Goal: Transaction & Acquisition: Register for event/course

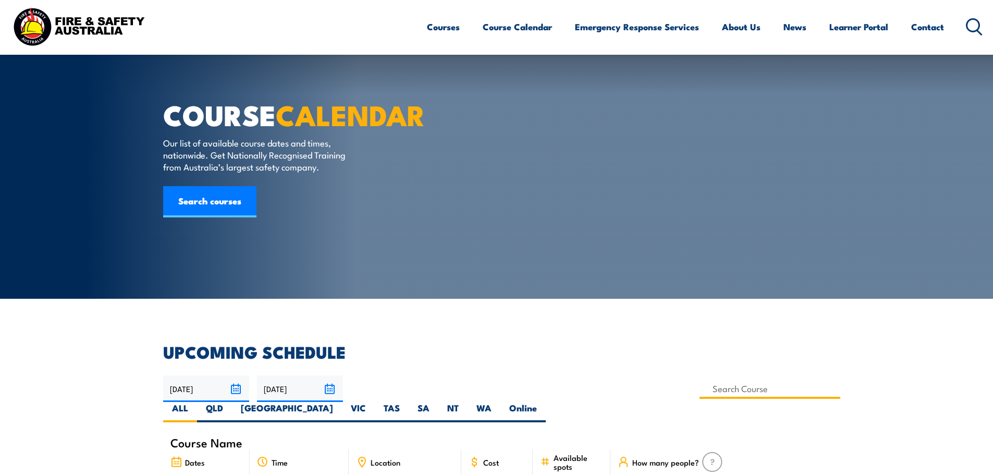
click at [699, 378] on input at bounding box center [769, 388] width 141 height 20
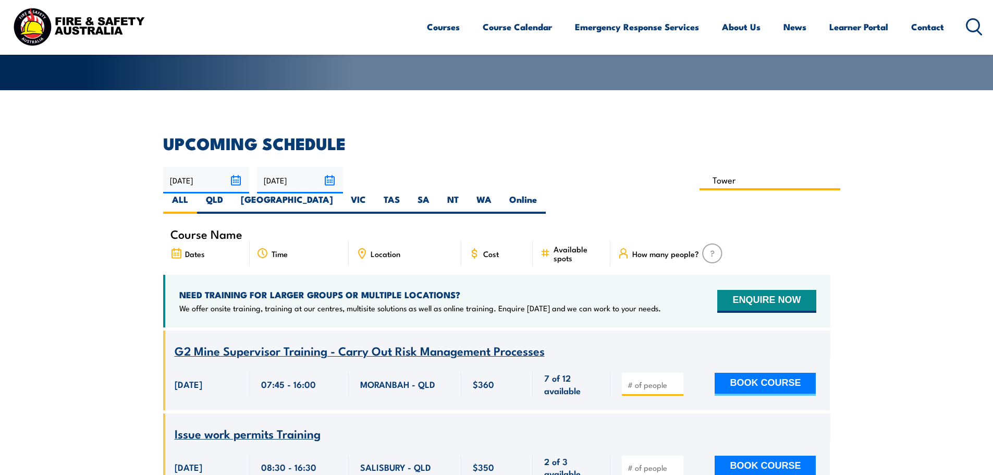
type input "Perform tower rescue Training (Electrical Stream)"
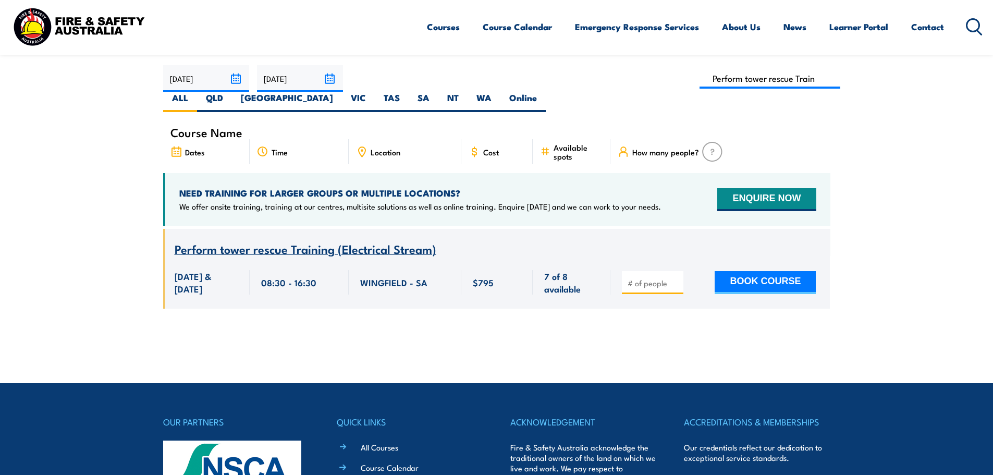
scroll to position [292, 0]
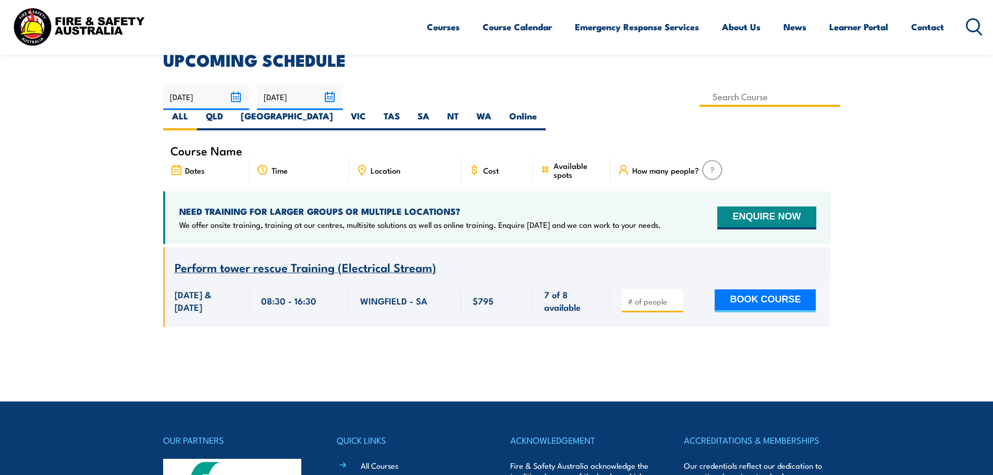
click at [699, 97] on input at bounding box center [769, 96] width 141 height 20
type input "Perform tower rescue Refresher Training (Electrical Stream)"
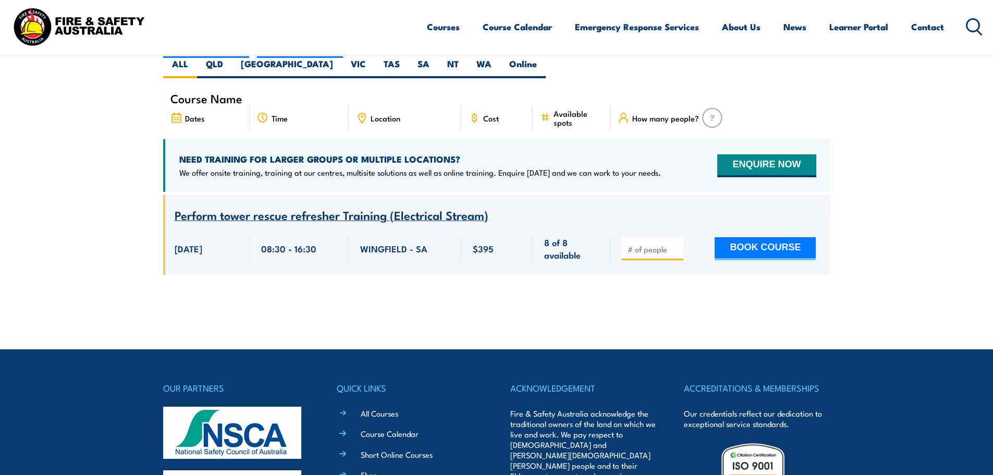
click at [286, 206] on span "Perform tower rescue refresher Training (Electrical Stream)" at bounding box center [332, 215] width 314 height 18
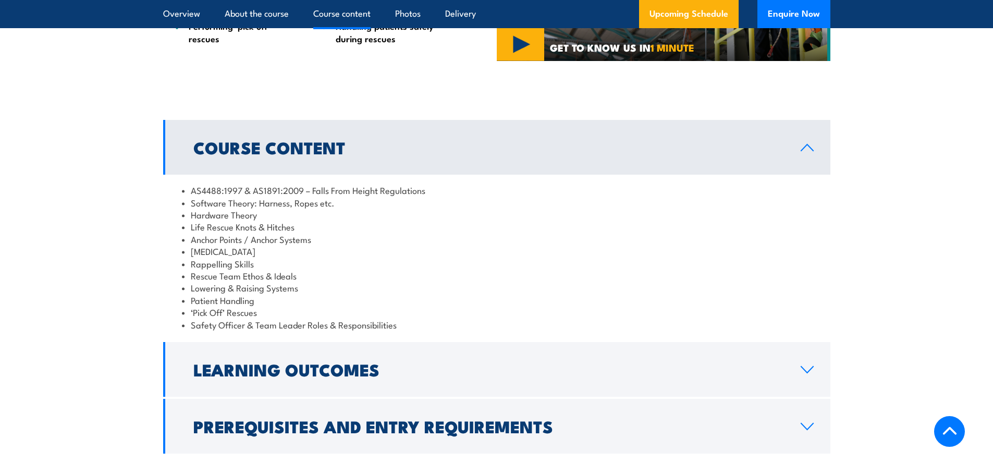
scroll to position [938, 0]
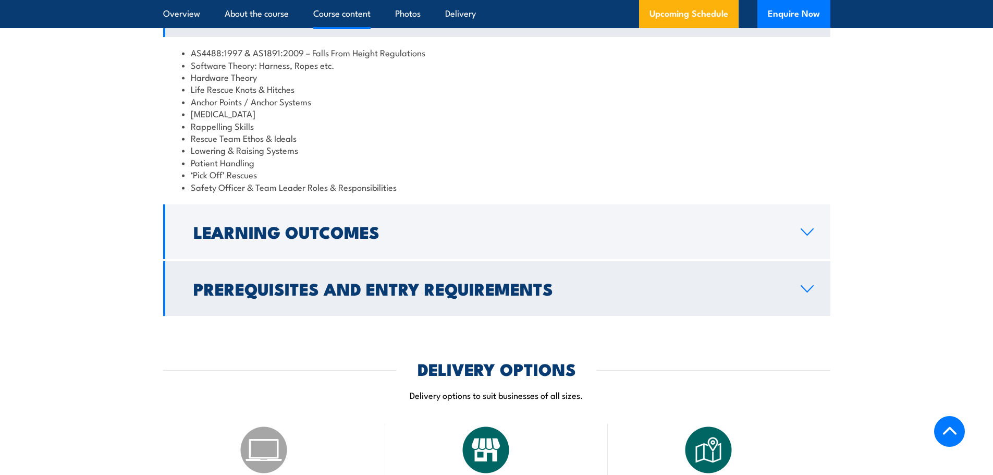
click at [250, 295] on h2 "Prerequisites and Entry Requirements" at bounding box center [488, 288] width 590 height 15
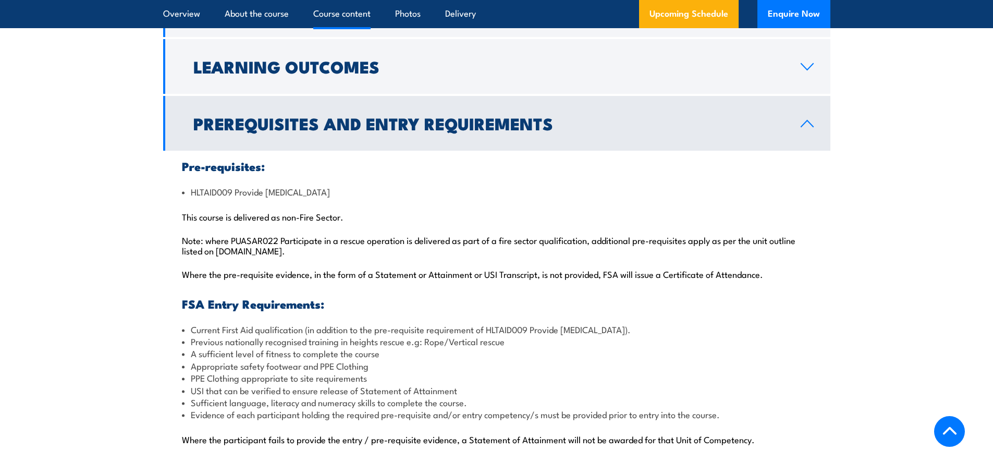
scroll to position [886, 0]
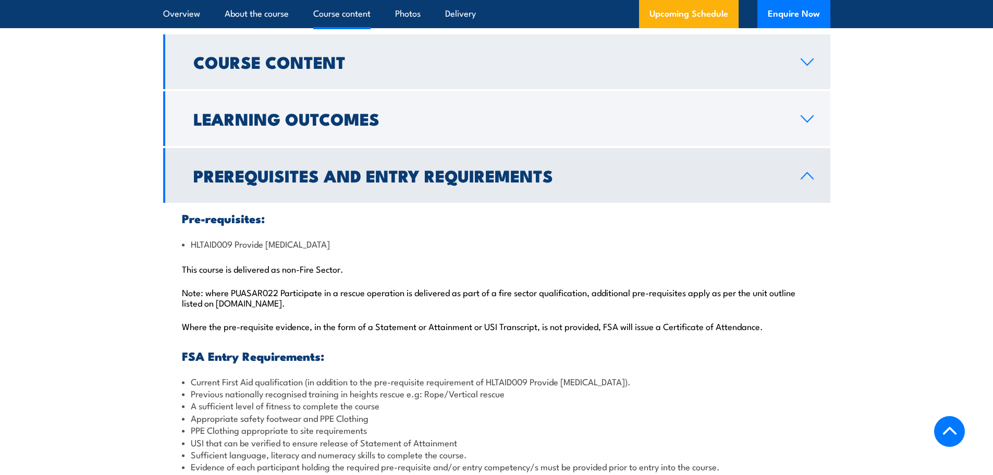
click at [292, 69] on h2 "Course Content" at bounding box center [488, 61] width 590 height 15
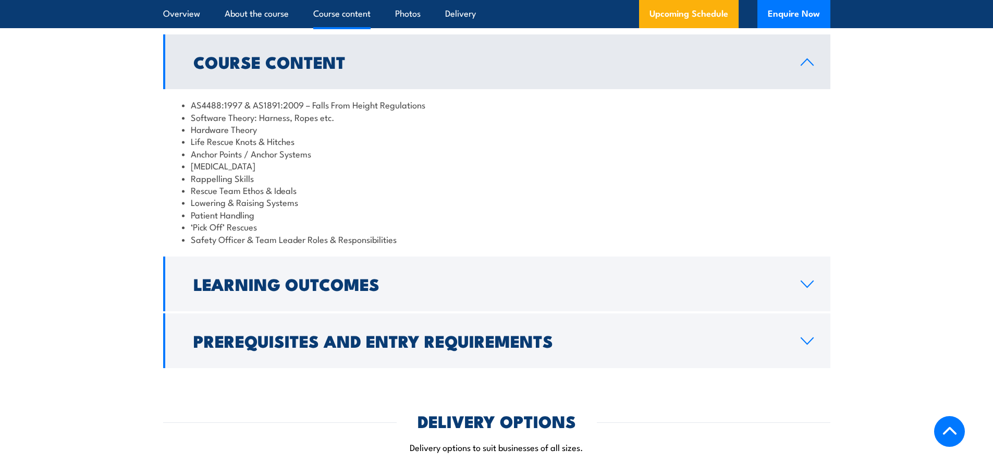
click at [289, 69] on h2 "Course Content" at bounding box center [488, 61] width 590 height 15
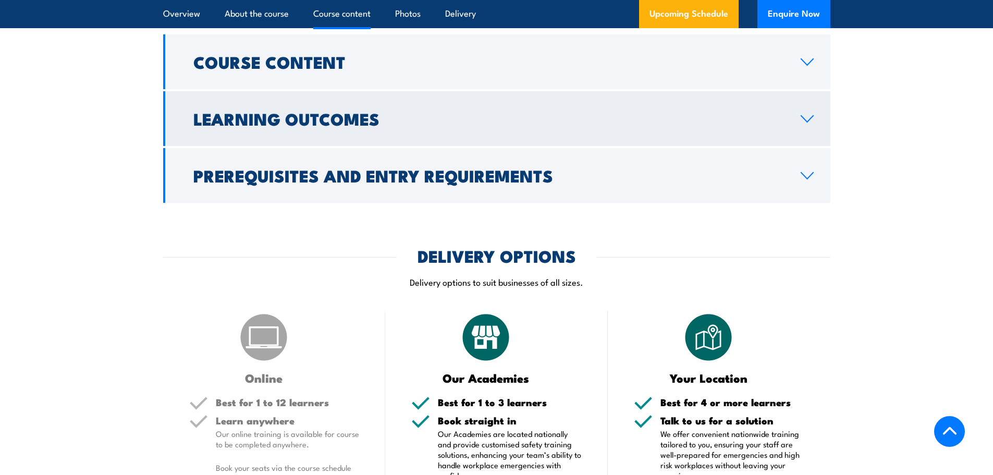
click at [274, 126] on h2 "Learning Outcomes" at bounding box center [488, 118] width 590 height 15
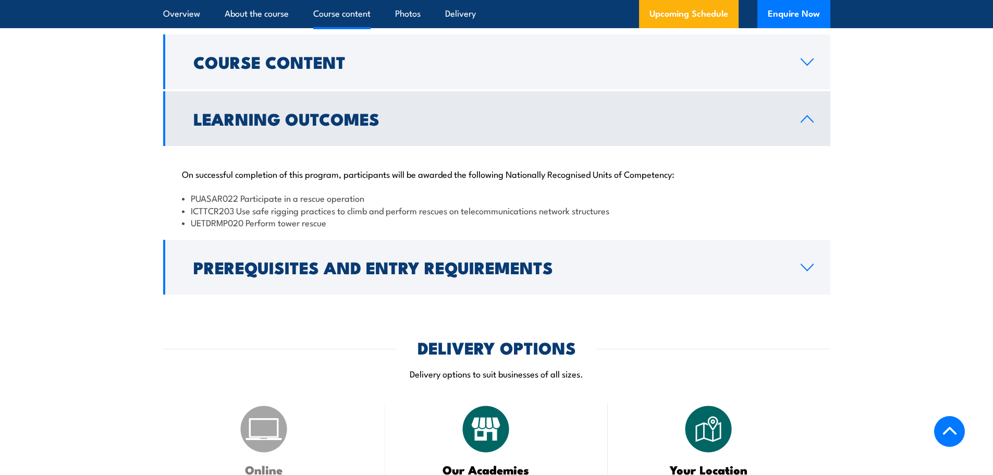
click at [274, 126] on h2 "Learning Outcomes" at bounding box center [488, 118] width 590 height 15
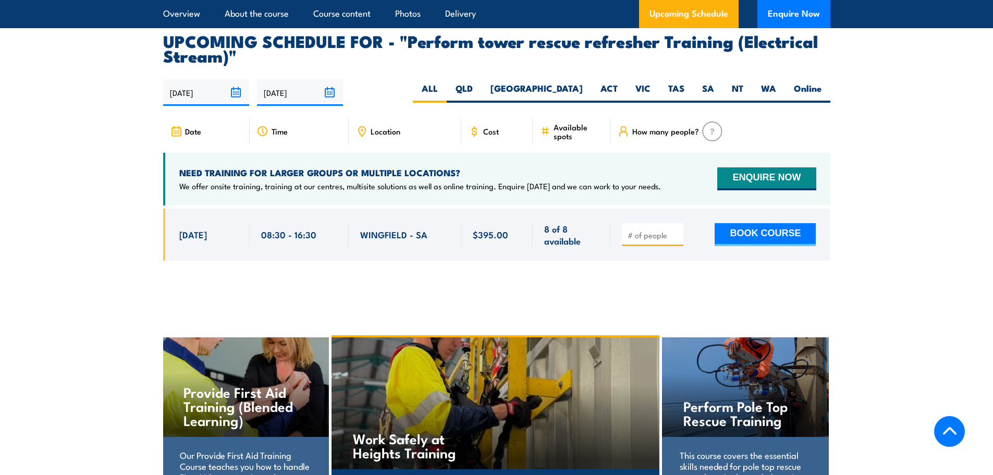
scroll to position [1511, 0]
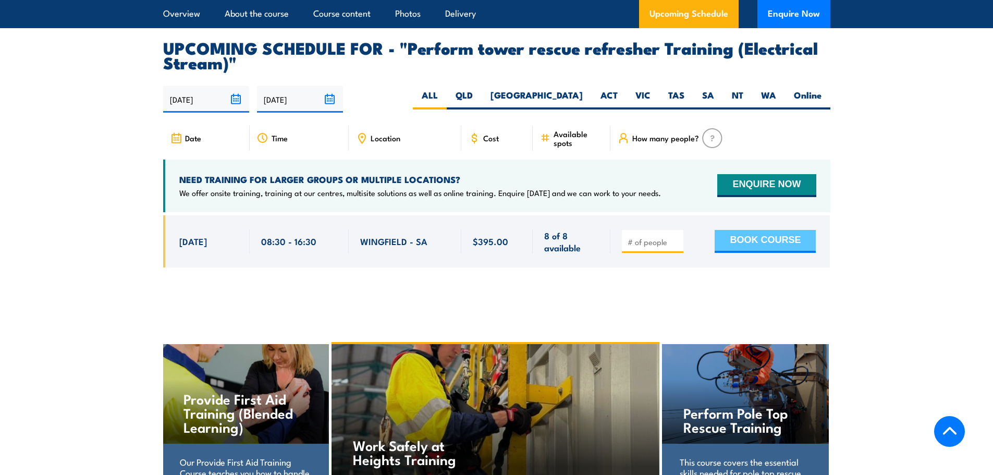
click at [769, 253] on button "BOOK COURSE" at bounding box center [764, 241] width 101 height 23
type input "1"
click at [776, 253] on button "BOOK COURSE" at bounding box center [764, 241] width 101 height 23
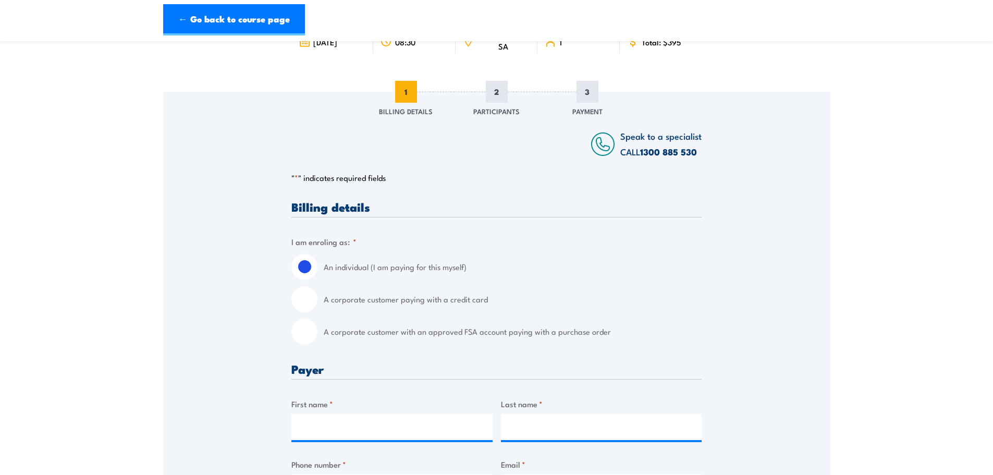
scroll to position [104, 0]
click at [308, 335] on input "A corporate customer with an approved FSA account paying with a purchase order" at bounding box center [304, 331] width 26 height 26
radio input "true"
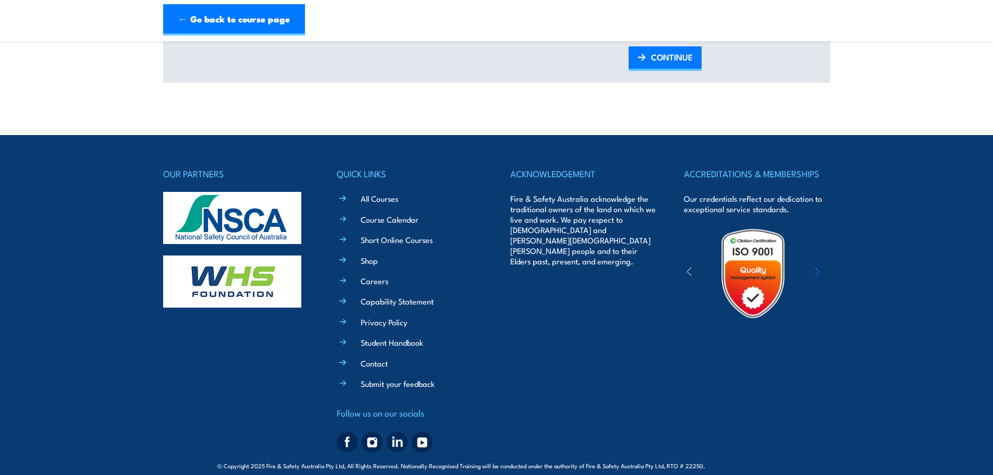
scroll to position [1508, 0]
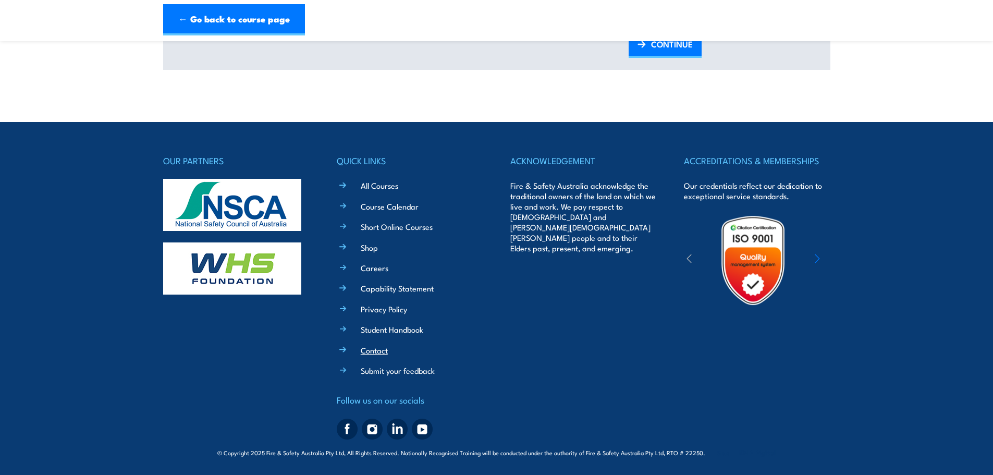
click at [384, 353] on link "Contact" at bounding box center [374, 349] width 27 height 11
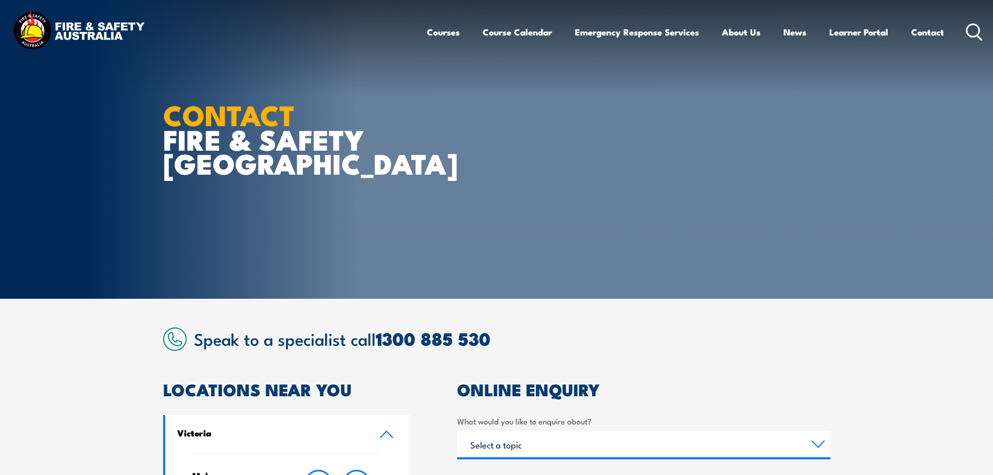
click at [84, 28] on img at bounding box center [78, 31] width 137 height 45
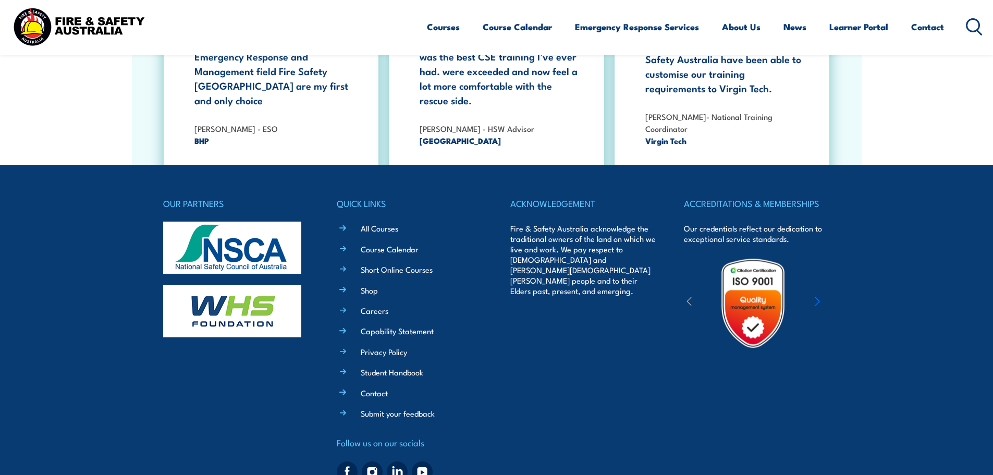
scroll to position [1823, 0]
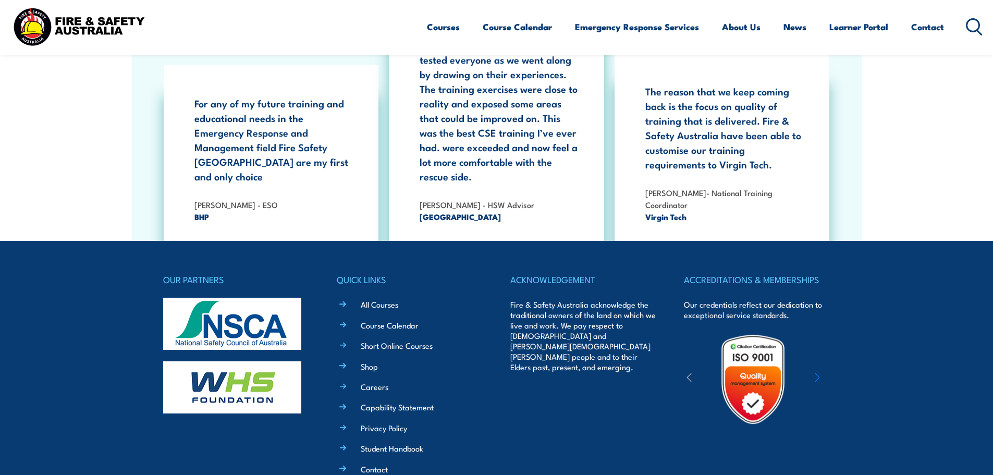
click at [975, 27] on icon at bounding box center [974, 26] width 17 height 17
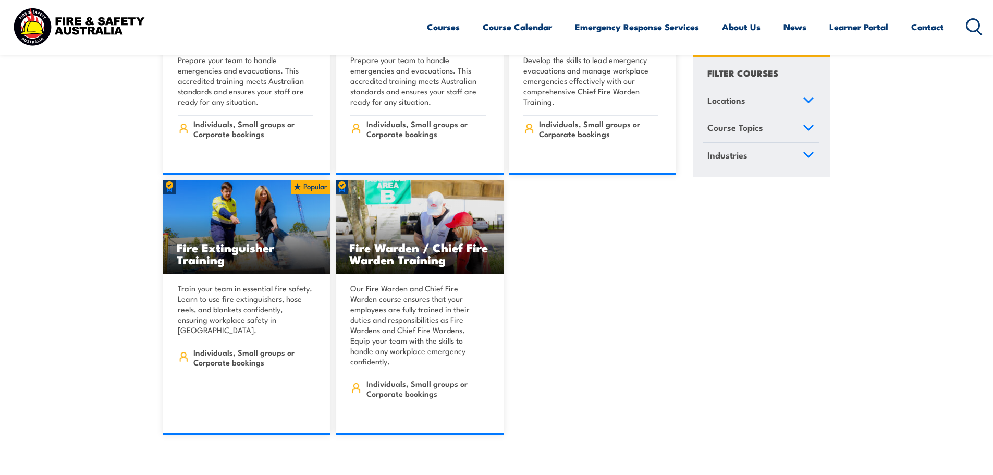
scroll to position [12807, 0]
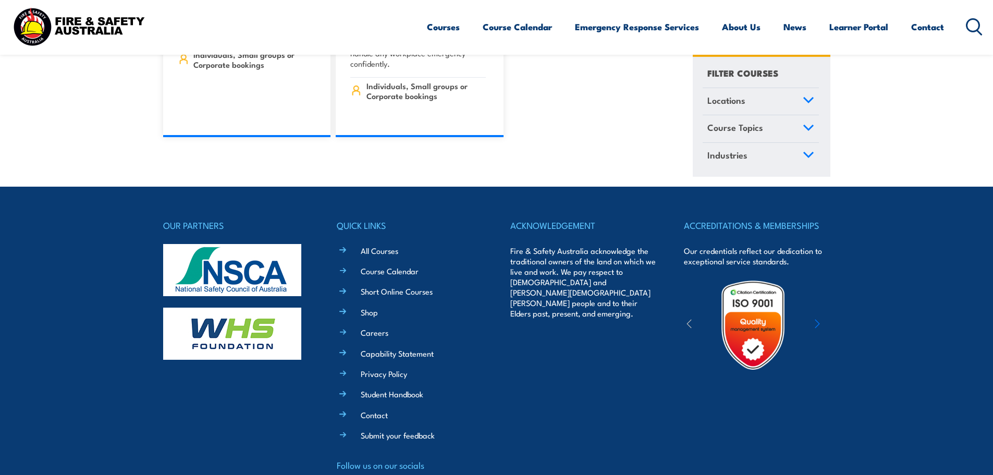
drag, startPoint x: 705, startPoint y: 454, endPoint x: 585, endPoint y: 451, distance: 119.9
copy span "Fire & Safety Australia Pty Ltd, RTO # 22250."
